Goal: Communication & Community: Participate in discussion

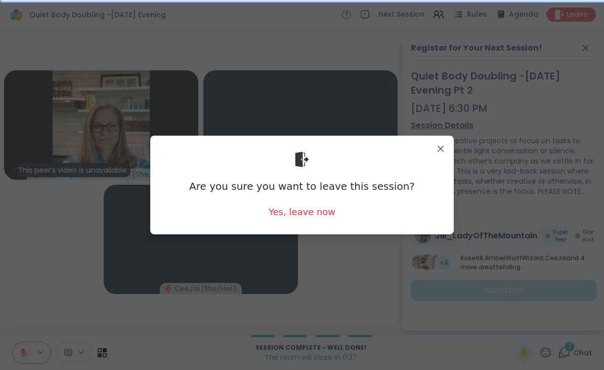
click at [302, 216] on div "Yes, leave now" at bounding box center [301, 211] width 67 height 13
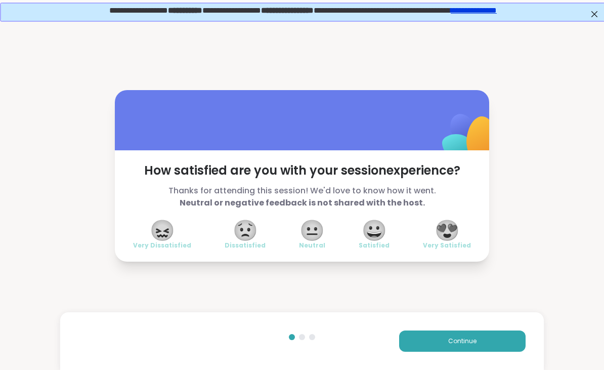
click at [451, 238] on span "😍" at bounding box center [446, 230] width 25 height 18
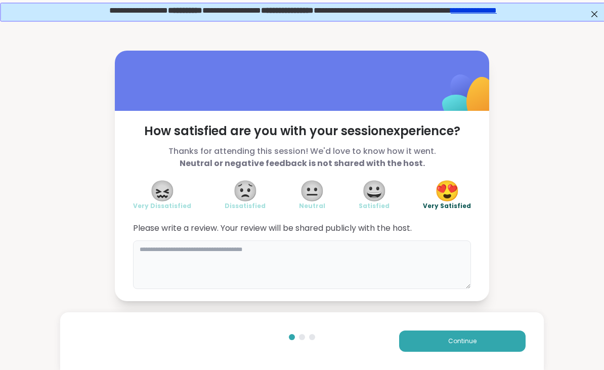
click at [257, 262] on textarea at bounding box center [302, 264] width 338 height 49
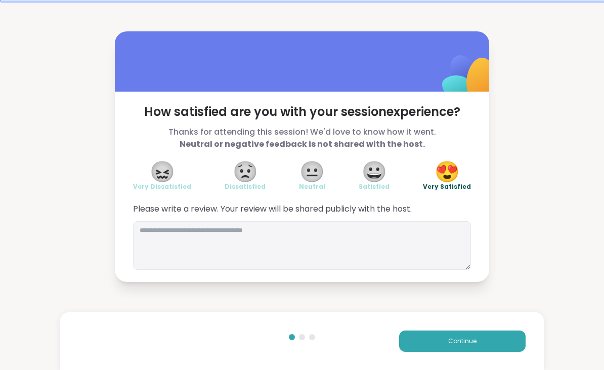
click at [512, 345] on button "Continue" at bounding box center [462, 340] width 126 height 21
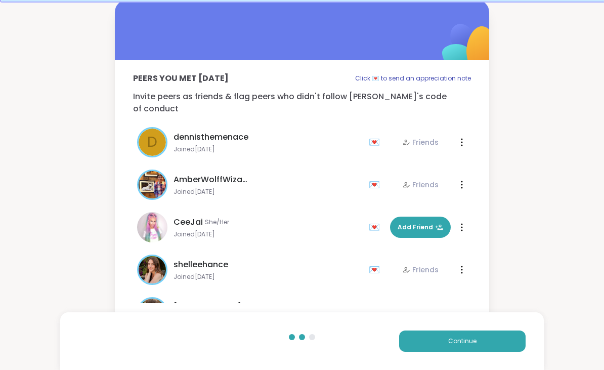
click at [461, 344] on span "Continue" at bounding box center [462, 340] width 28 height 9
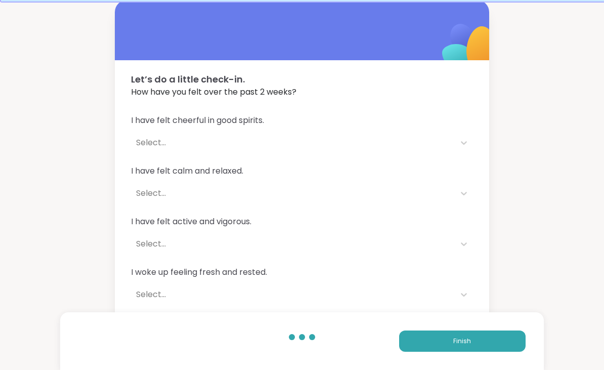
click at [455, 343] on span "Finish" at bounding box center [462, 340] width 18 height 9
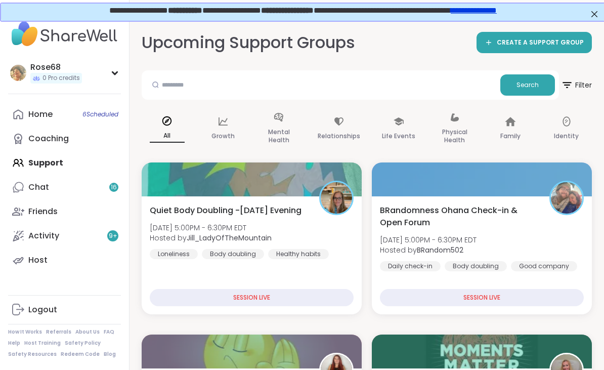
click at [45, 133] on div "Coaching" at bounding box center [48, 138] width 40 height 11
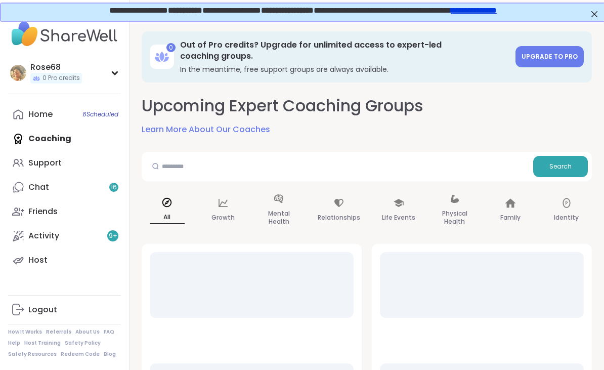
click at [26, 143] on div "Home 6 Scheduled Coaching Support Chat 16 Friends Activity 9 + Host" at bounding box center [64, 187] width 113 height 170
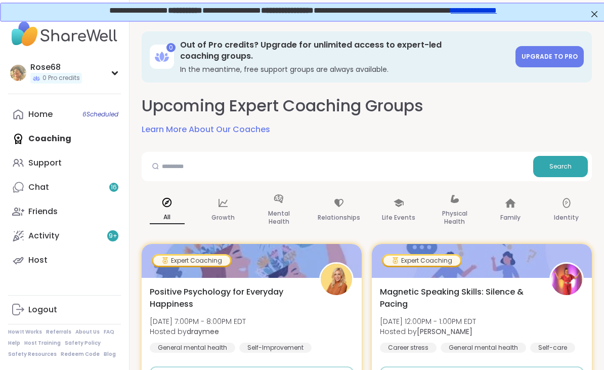
click at [92, 132] on div "Home 6 Scheduled Coaching Support Chat 16 Friends Activity 9 + Host" at bounding box center [64, 187] width 113 height 170
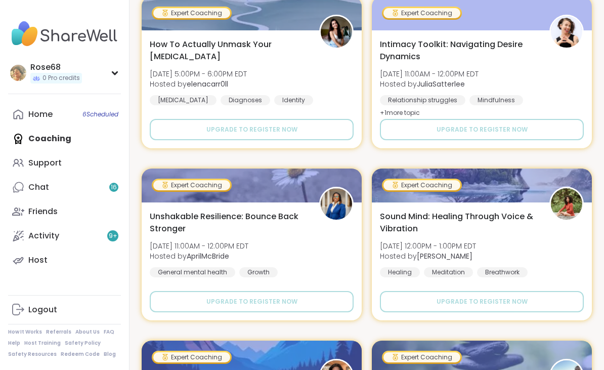
scroll to position [419, 0]
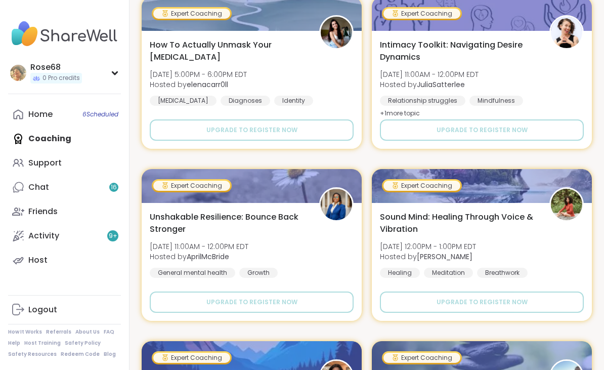
click at [28, 114] on div "Home 6 Scheduled" at bounding box center [40, 114] width 24 height 11
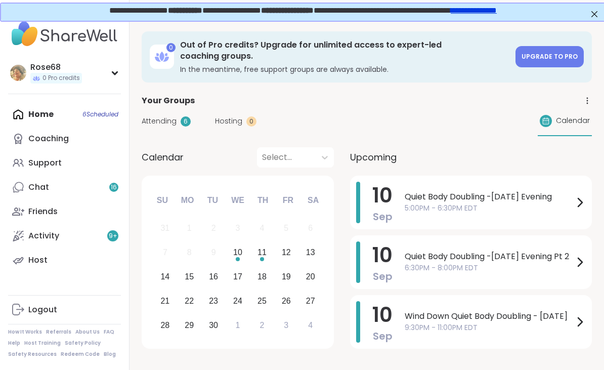
click at [442, 254] on span "Quiet Body Doubling -[DATE] Evening Pt 2" at bounding box center [488, 256] width 169 height 12
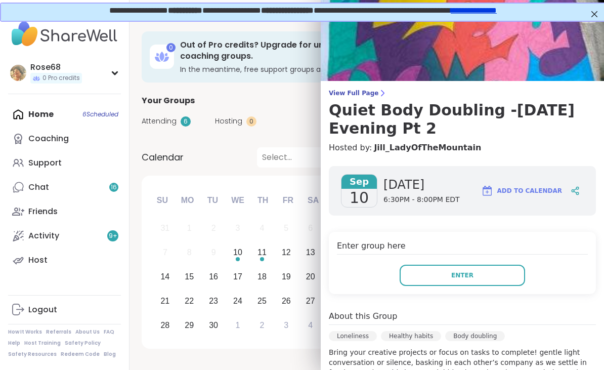
click at [454, 277] on span "Enter" at bounding box center [462, 274] width 22 height 9
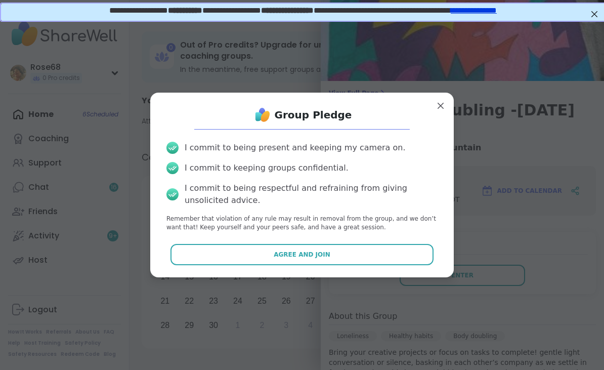
click at [297, 256] on span "Agree and Join" at bounding box center [301, 254] width 57 height 9
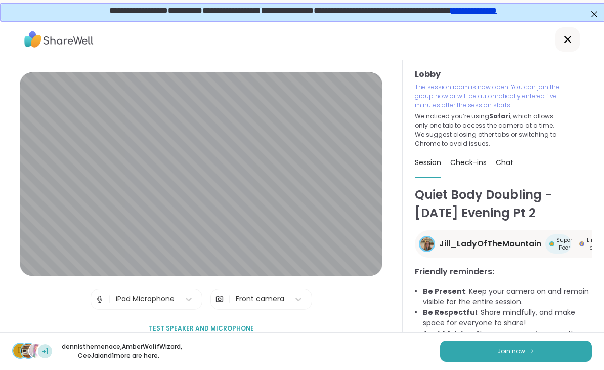
click at [505, 351] on span "Join now" at bounding box center [511, 350] width 28 height 9
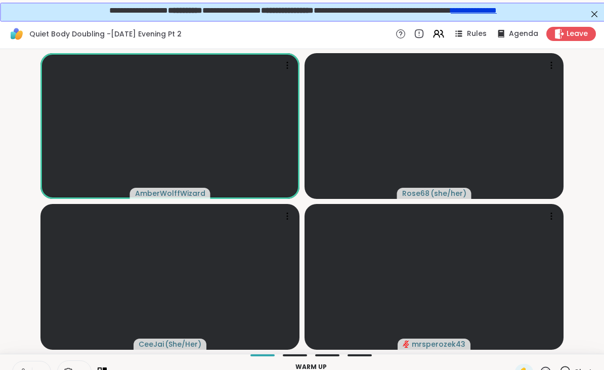
scroll to position [19, 0]
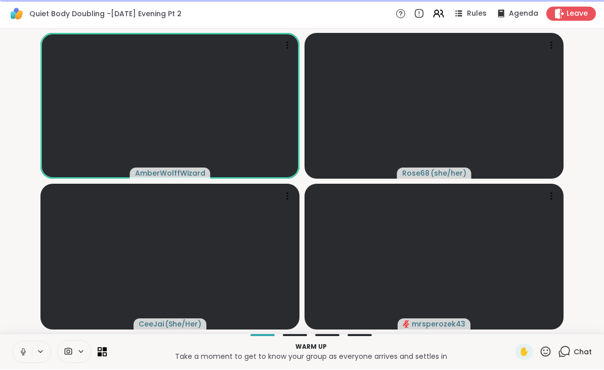
click at [25, 354] on icon at bounding box center [23, 352] width 9 height 9
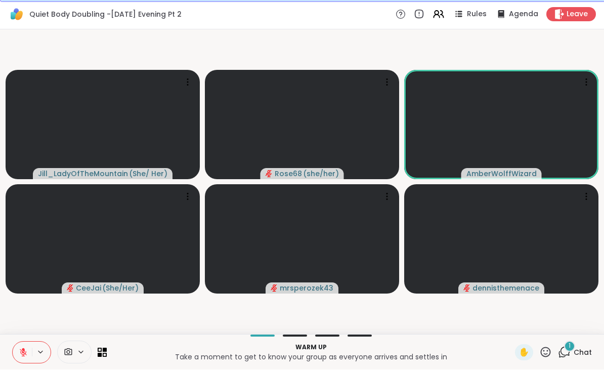
click at [570, 352] on icon at bounding box center [565, 351] width 10 height 9
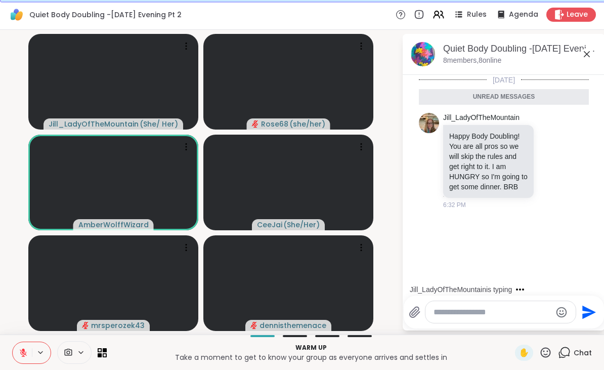
click at [587, 60] on icon at bounding box center [586, 54] width 12 height 12
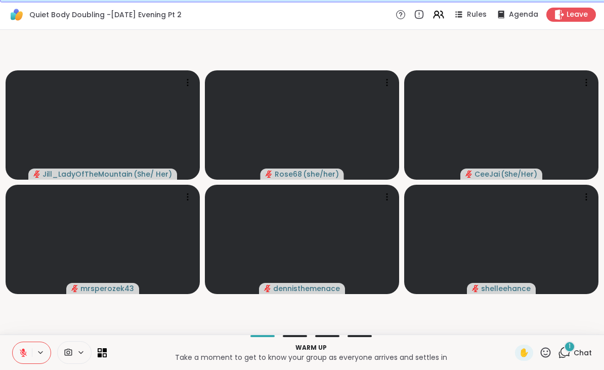
scroll to position [19, 2]
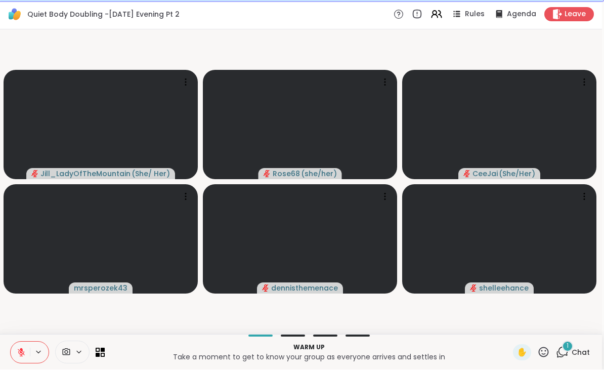
click at [23, 346] on button at bounding box center [20, 352] width 19 height 21
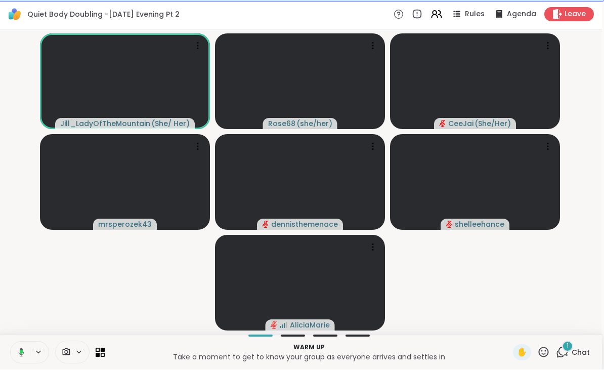
click at [29, 346] on button at bounding box center [19, 352] width 21 height 21
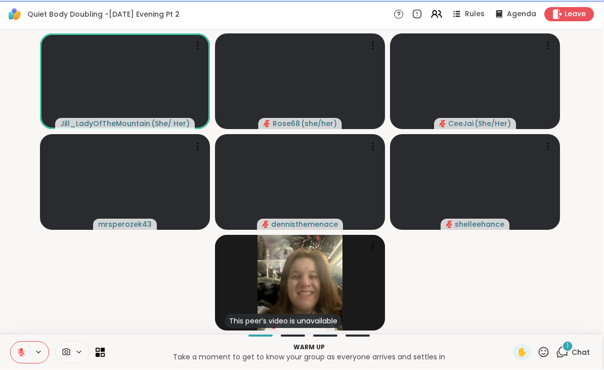
click at [571, 18] on span "Leave" at bounding box center [574, 15] width 21 height 10
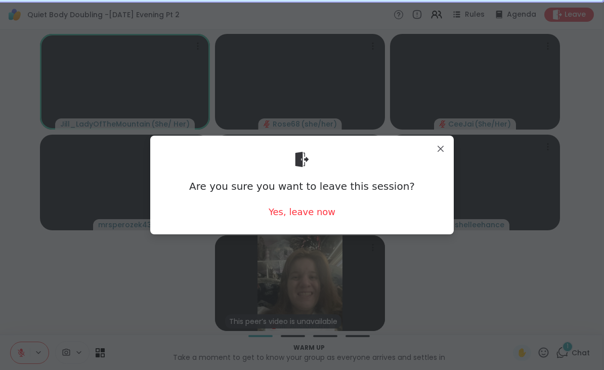
click at [305, 214] on div "Yes, leave now" at bounding box center [301, 211] width 67 height 13
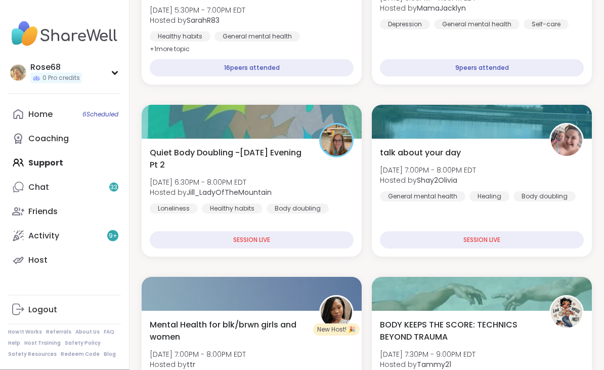
scroll to position [230, 0]
click at [42, 118] on div "Home 6 Scheduled" at bounding box center [40, 114] width 24 height 11
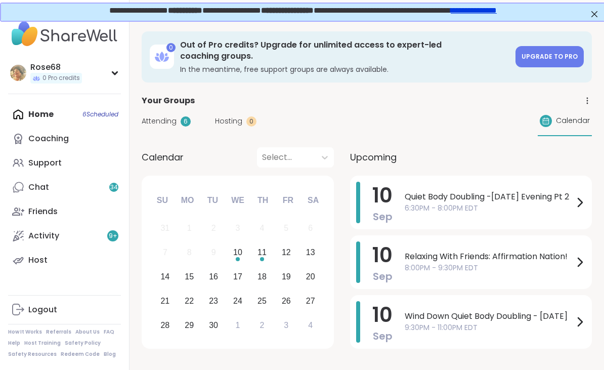
click at [403, 194] on div "10 Sep Quiet Body Doubling -Wednesday Evening Pt 2 6:30PM - 8:00PM EDT" at bounding box center [471, 202] width 242 height 54
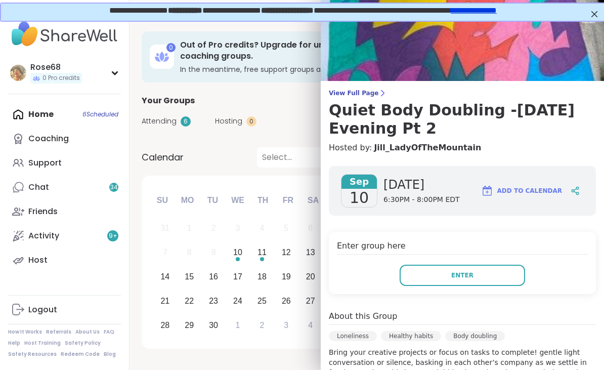
click at [435, 276] on button "Enter" at bounding box center [461, 274] width 125 height 21
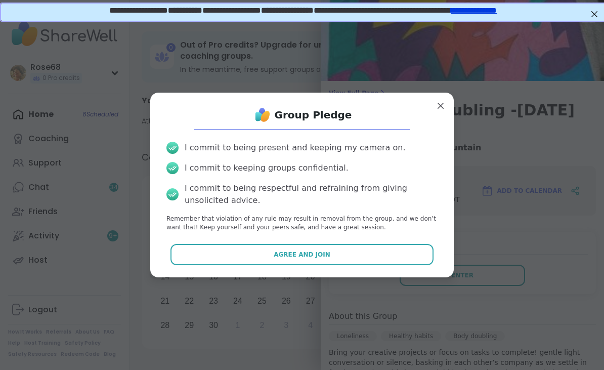
click at [271, 257] on button "Agree and Join" at bounding box center [301, 254] width 263 height 21
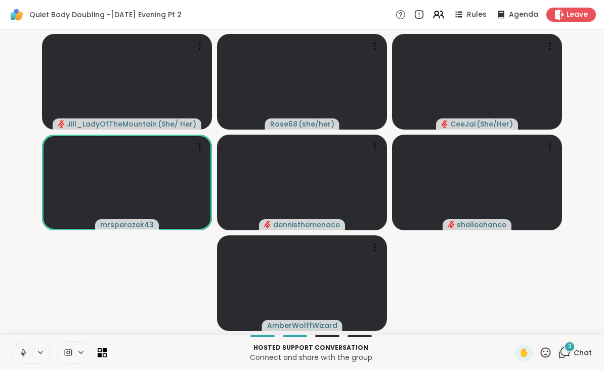
click at [444, 295] on video-player-container "Jill_LadyOfTheMountain ( She/ Her ) Rose68 ( she/her ) CeeJai ( She/Her ) mrspe…" at bounding box center [301, 182] width 591 height 296
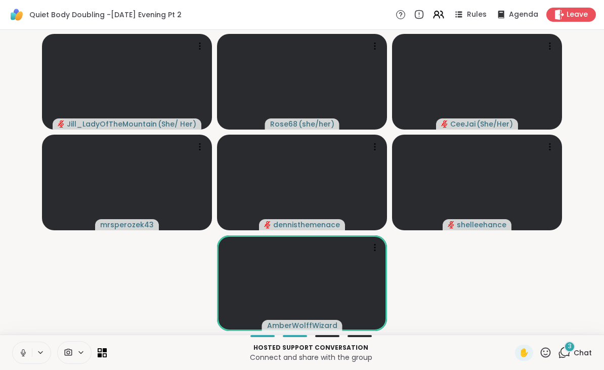
click at [72, 355] on icon at bounding box center [69, 351] width 8 height 7
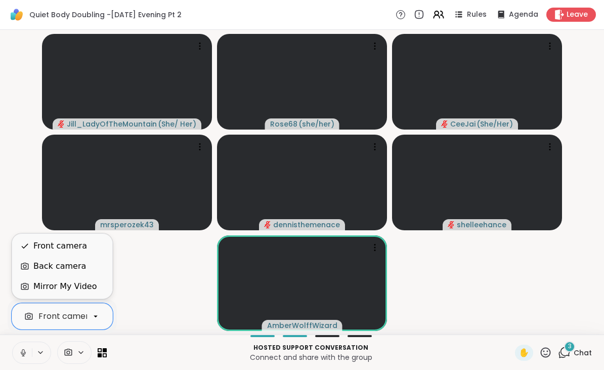
click at [41, 265] on div "Back camera" at bounding box center [59, 266] width 53 height 12
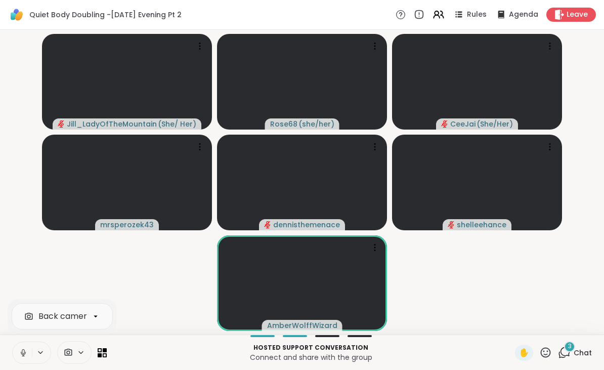
click at [27, 351] on icon at bounding box center [23, 352] width 9 height 9
click at [35, 351] on button at bounding box center [41, 352] width 19 height 9
click at [30, 358] on button at bounding box center [22, 352] width 19 height 21
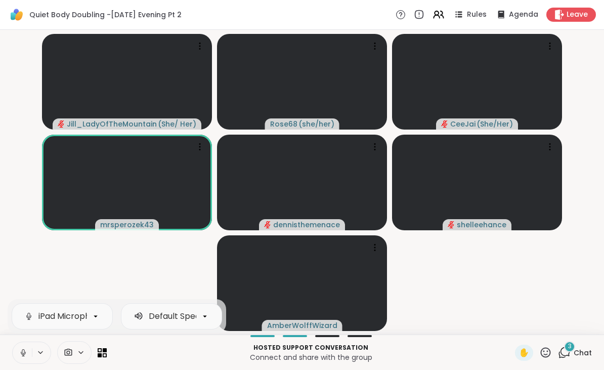
click at [63, 263] on video-player-container "Jill_LadyOfTheMountain ( She/ Her ) Rose68 ( she/her ) CeeJai ( She/Her ) mrspe…" at bounding box center [301, 182] width 591 height 296
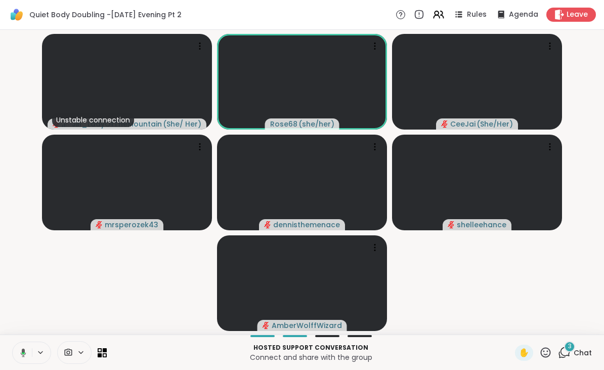
click at [31, 345] on button at bounding box center [21, 352] width 21 height 21
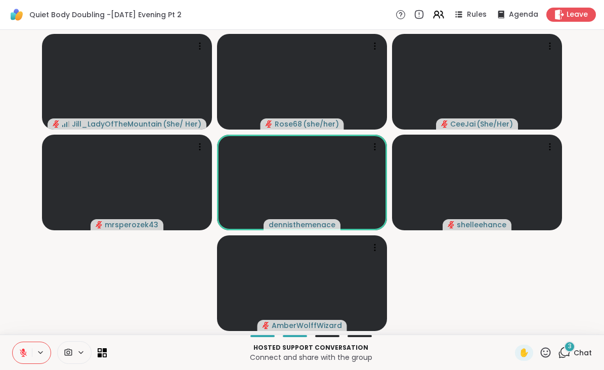
click at [31, 352] on button at bounding box center [22, 352] width 19 height 21
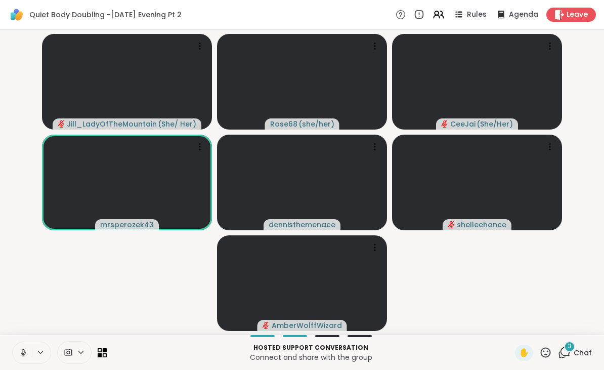
click at [32, 350] on button at bounding box center [41, 352] width 19 height 9
click at [27, 350] on icon at bounding box center [23, 352] width 9 height 9
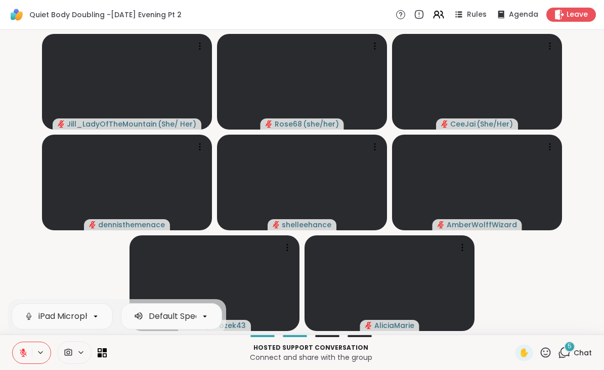
click at [40, 352] on icon at bounding box center [40, 352] width 4 height 2
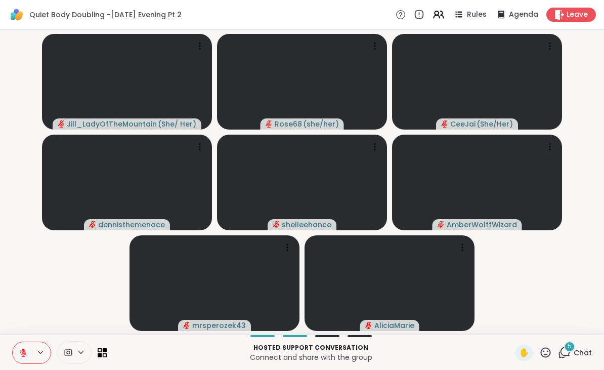
click at [21, 350] on icon at bounding box center [23, 352] width 7 height 7
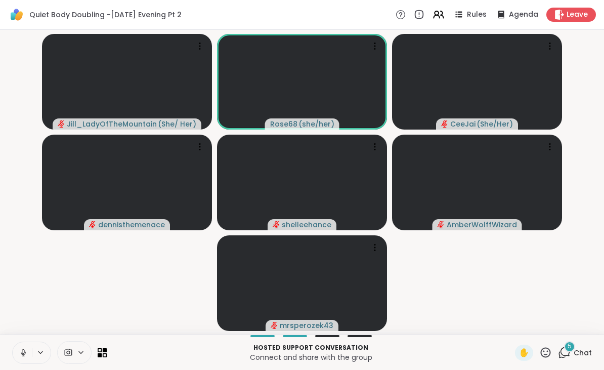
click at [31, 355] on button at bounding box center [22, 352] width 19 height 21
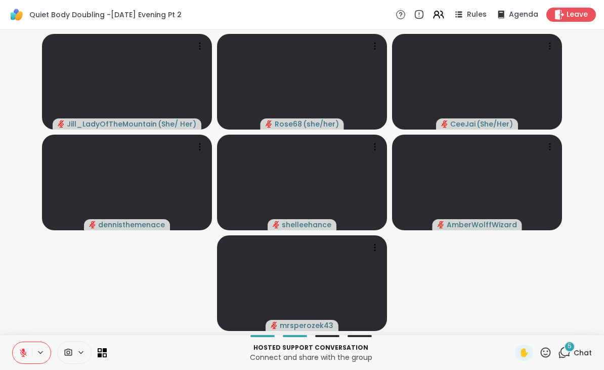
click at [35, 349] on button at bounding box center [41, 352] width 19 height 9
click at [66, 350] on icon at bounding box center [68, 352] width 9 height 10
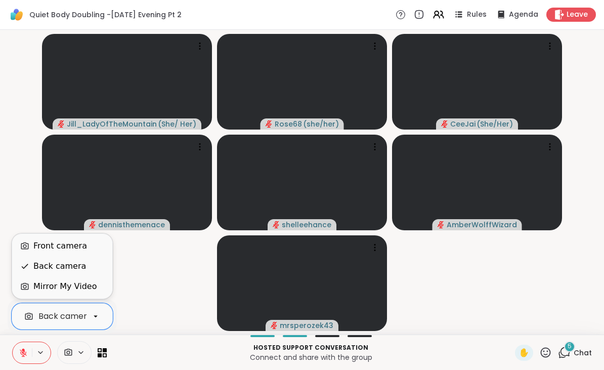
click at [42, 241] on div "Front camera" at bounding box center [60, 246] width 54 height 12
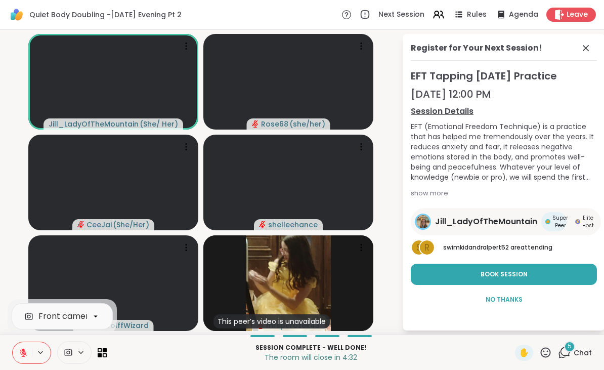
click at [590, 45] on icon at bounding box center [585, 48] width 12 height 12
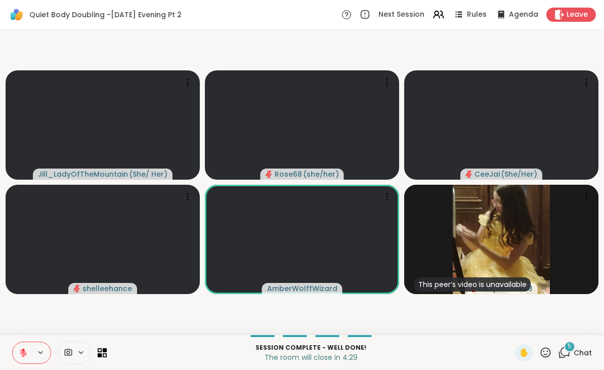
click at [584, 13] on span "Leave" at bounding box center [576, 15] width 21 height 10
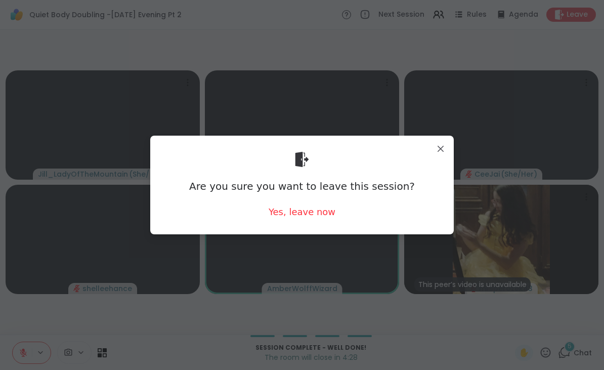
click at [308, 214] on div "Yes, leave now" at bounding box center [301, 211] width 67 height 13
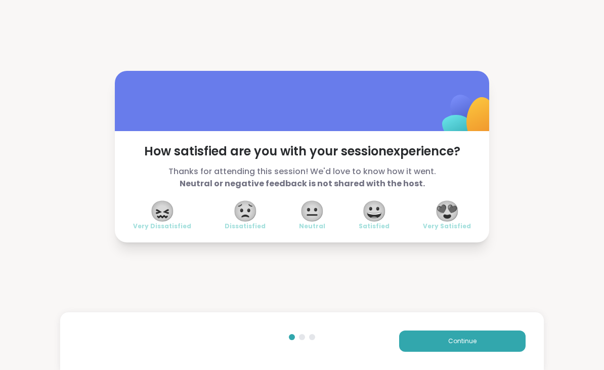
click at [453, 207] on span "😍" at bounding box center [446, 211] width 25 height 18
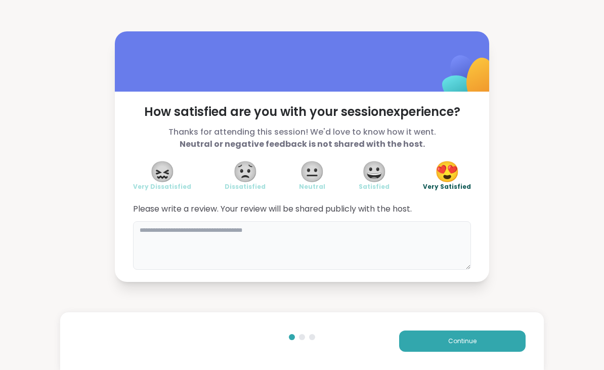
click at [259, 241] on textarea at bounding box center [302, 245] width 338 height 49
type textarea "**********"
click at [517, 347] on button "Continue" at bounding box center [462, 340] width 126 height 21
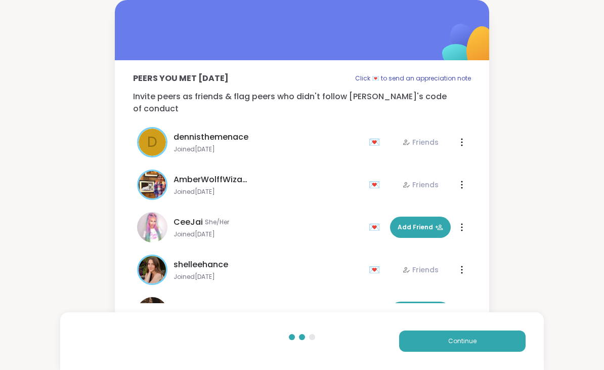
click at [469, 346] on button "Continue" at bounding box center [462, 340] width 126 height 21
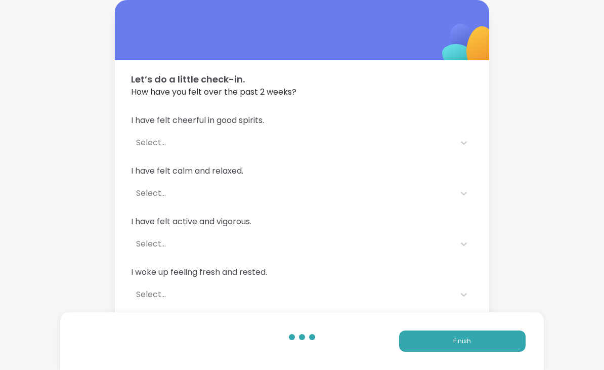
click at [443, 348] on button "Finish" at bounding box center [462, 340] width 126 height 21
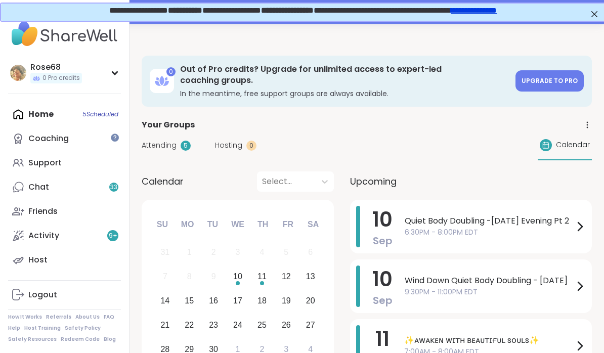
click at [431, 221] on span "Quiet Body Doubling -[DATE] Evening Pt 2" at bounding box center [488, 221] width 169 height 12
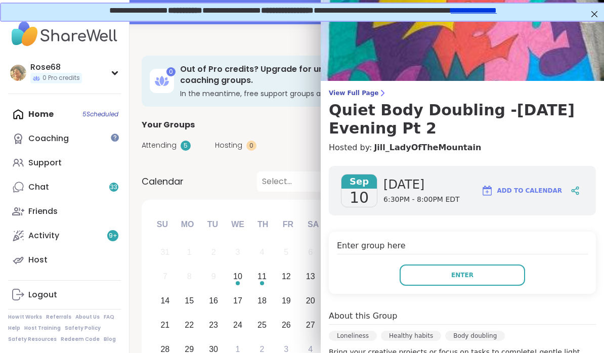
click at [447, 278] on button "Enter" at bounding box center [461, 274] width 125 height 21
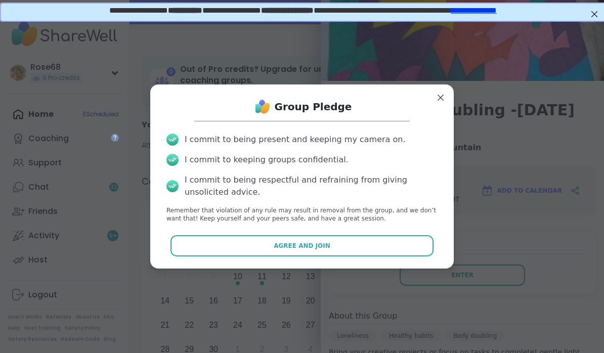
click at [331, 245] on button "Agree and Join" at bounding box center [301, 245] width 263 height 21
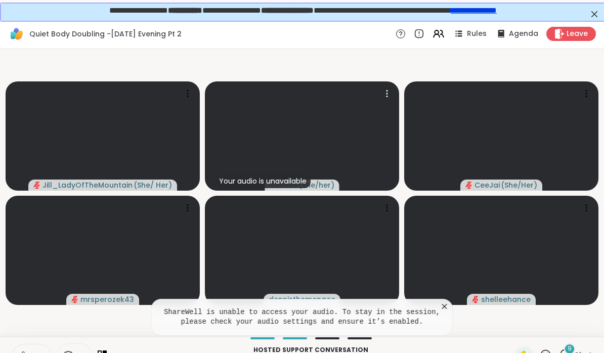
click at [306, 126] on video at bounding box center [302, 135] width 194 height 109
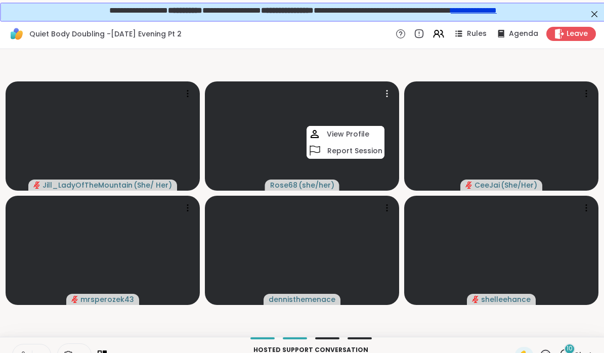
click at [300, 136] on video at bounding box center [302, 135] width 194 height 109
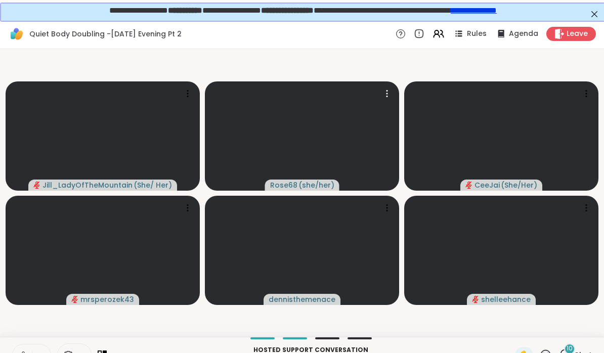
click at [300, 136] on video at bounding box center [302, 135] width 194 height 109
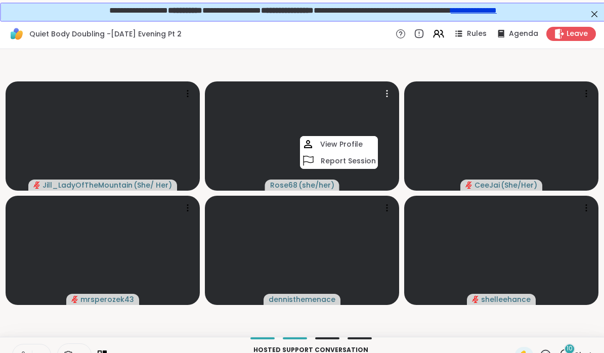
click at [254, 125] on video at bounding box center [302, 135] width 194 height 109
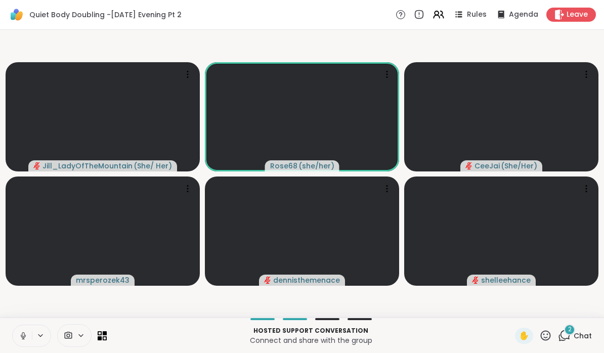
click at [31, 326] on button at bounding box center [22, 335] width 19 height 21
